Goal: Transaction & Acquisition: Download file/media

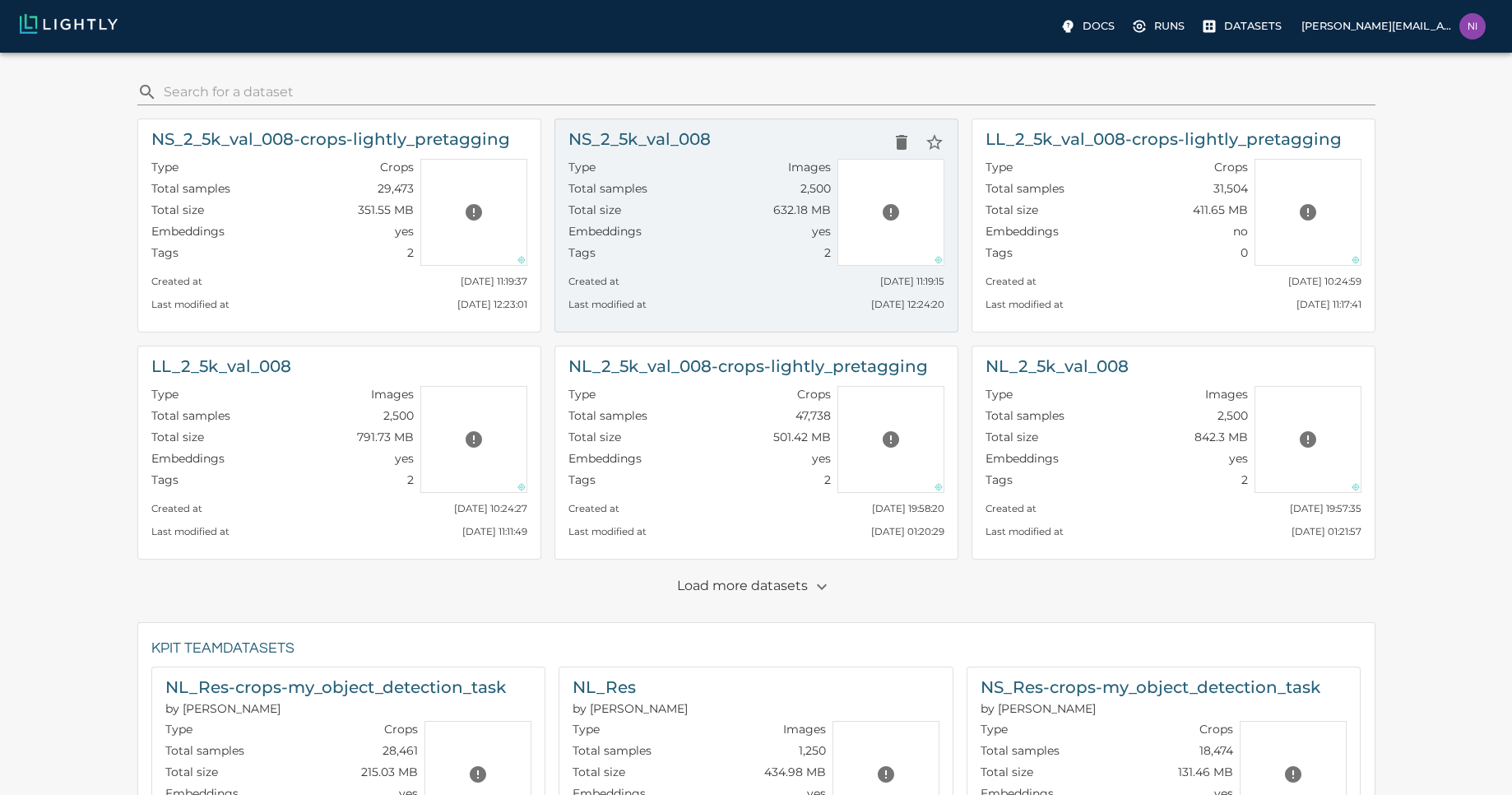
click at [739, 152] on div "NS_2_5k_val_008" at bounding box center [757, 142] width 376 height 33
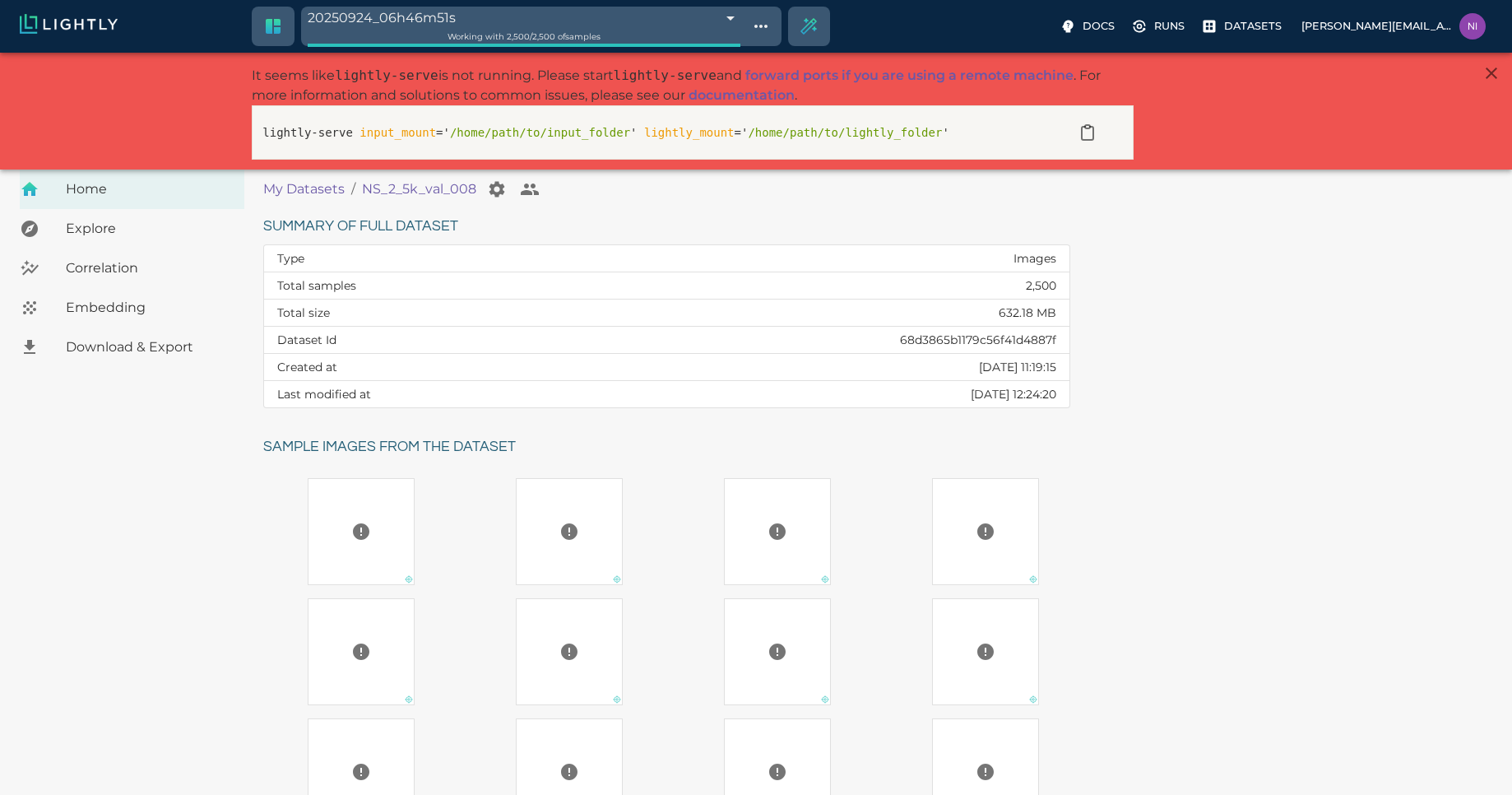
click at [134, 244] on div "Explore Correlation Embedding" at bounding box center [132, 268] width 225 height 119
click at [130, 353] on span "Download & Export" at bounding box center [148, 347] width 166 height 20
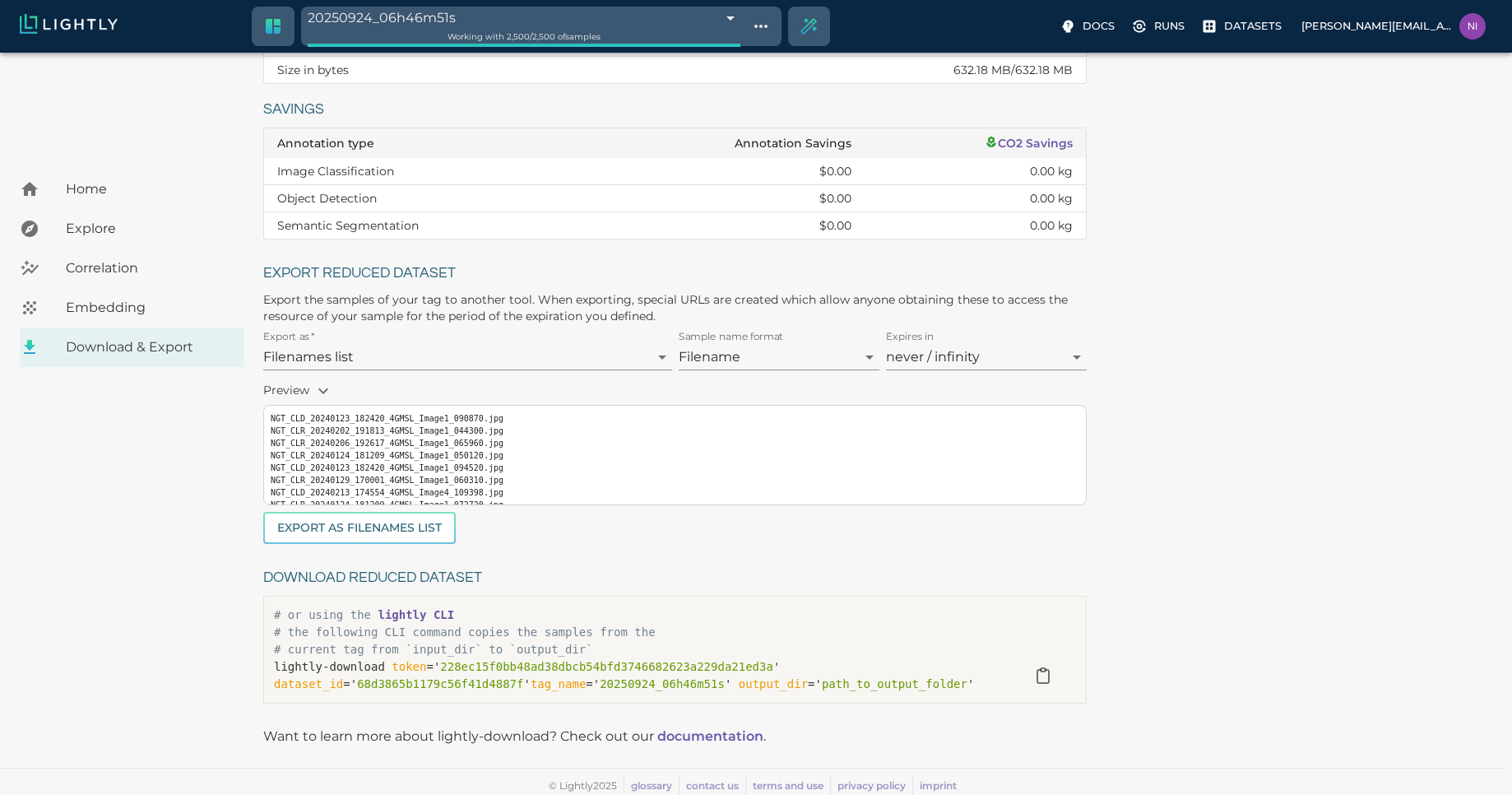
scroll to position [259, 0]
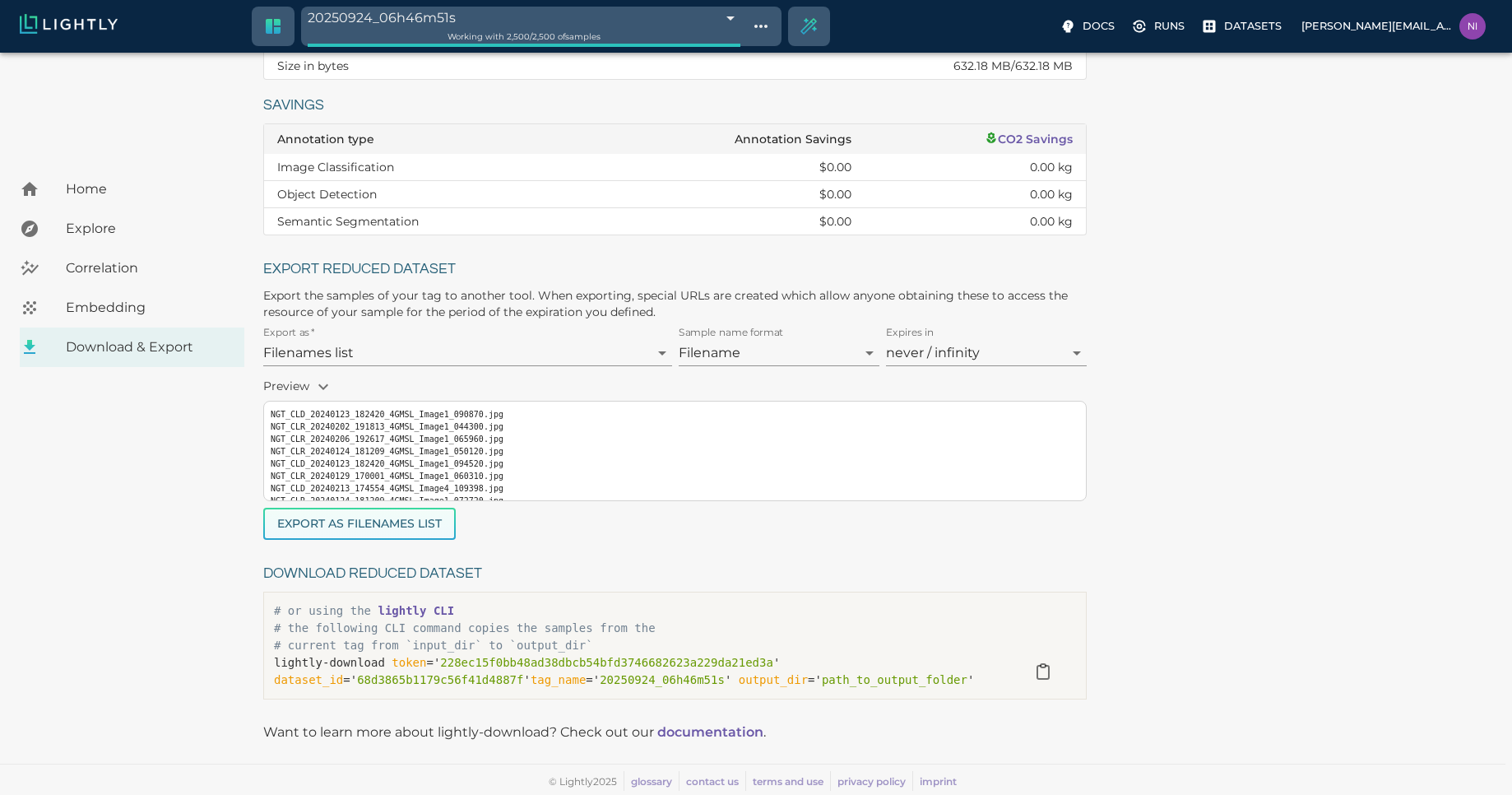
click at [401, 521] on button "Export as Filenames list" at bounding box center [360, 524] width 192 height 32
